Goal: Information Seeking & Learning: Get advice/opinions

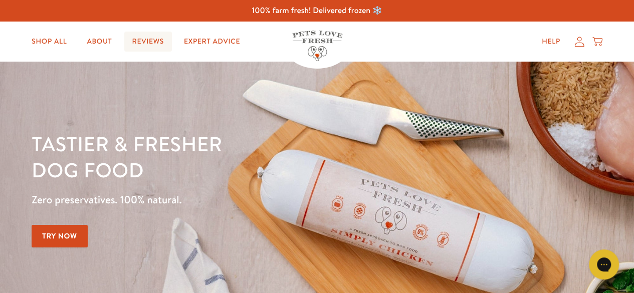
click at [157, 41] on link "Reviews" at bounding box center [148, 42] width 48 height 20
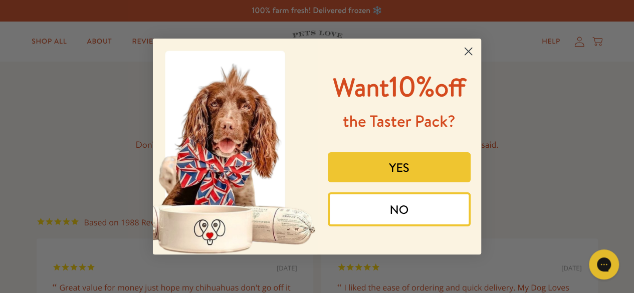
click at [469, 49] on circle "Close dialog" at bounding box center [468, 51] width 17 height 17
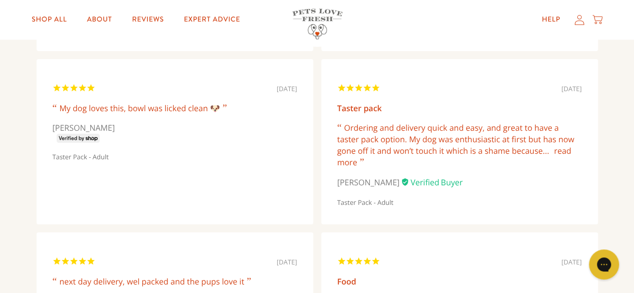
scroll to position [690, 0]
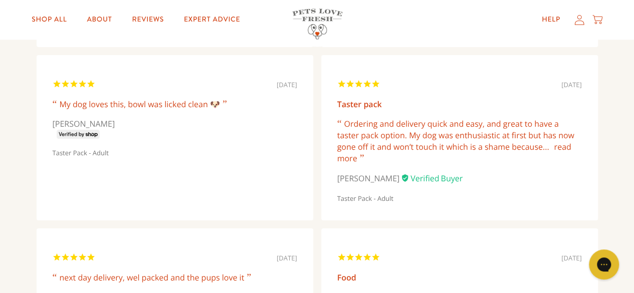
click at [349, 160] on link "read more" at bounding box center [454, 152] width 234 height 23
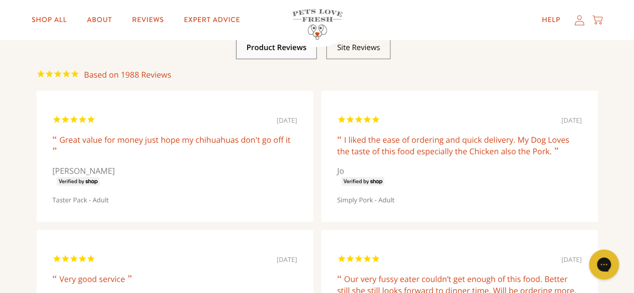
scroll to position [0, 0]
